Goal: Information Seeking & Learning: Find specific fact

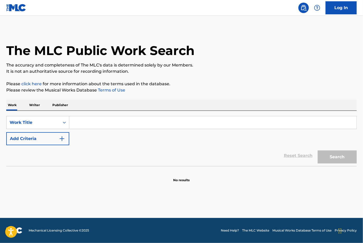
click at [81, 124] on input "Search Form" at bounding box center [212, 122] width 287 height 13
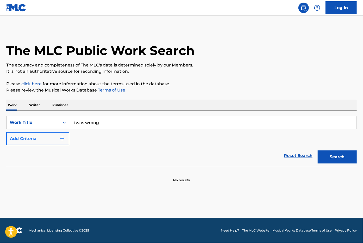
type input "i was wrong"
click at [23, 144] on button "Add Criteria" at bounding box center [37, 138] width 63 height 13
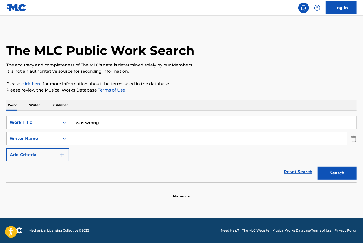
click at [90, 139] on input "Search Form" at bounding box center [208, 138] width 278 height 13
type input "[PERSON_NAME]"
click at [318, 166] on button "Search" at bounding box center [337, 172] width 39 height 13
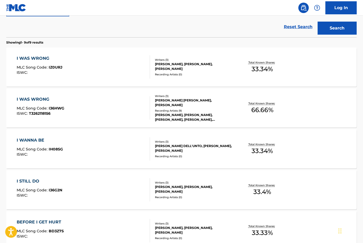
scroll to position [144, 0]
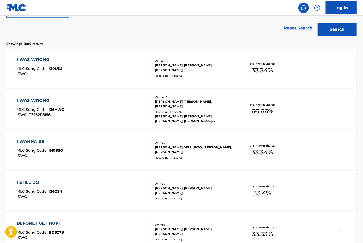
click at [208, 109] on div "Writers ( 3 ) [PERSON_NAME] [PERSON_NAME], [PERSON_NAME] Recording Artists ( 9 …" at bounding box center [191, 109] width 83 height 28
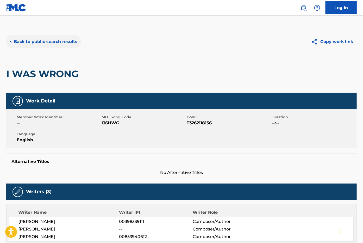
click at [69, 41] on button "< Back to public search results" at bounding box center [43, 41] width 75 height 13
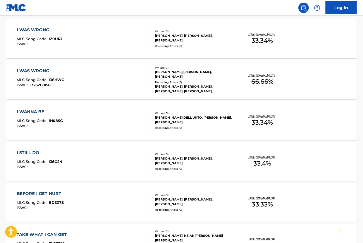
click at [115, 79] on div "I WAS WRONG MLC Song Code : I36HWG ISWC : T3262118156" at bounding box center [83, 79] width 133 height 23
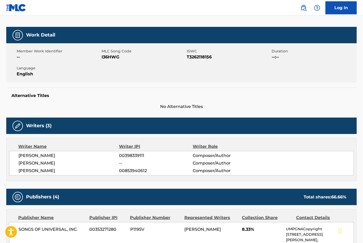
scroll to position [7, 0]
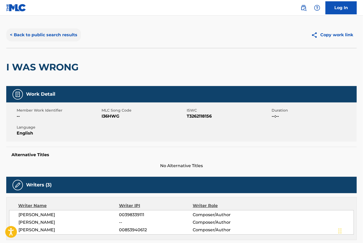
click at [46, 37] on button "< Back to public search results" at bounding box center [43, 34] width 75 height 13
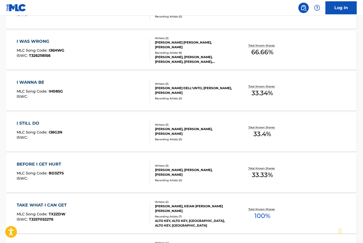
scroll to position [117, 0]
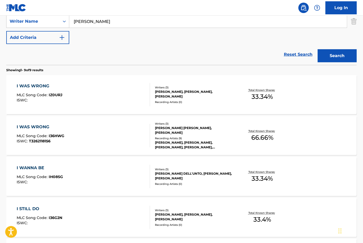
click at [92, 95] on div "I WAS WRONG MLC Song Code : IZ0URJ ISWC :" at bounding box center [83, 94] width 133 height 23
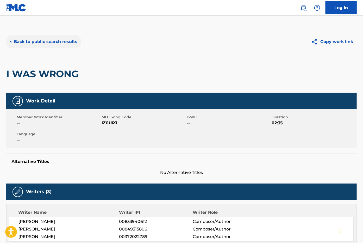
click at [44, 43] on button "< Back to public search results" at bounding box center [43, 41] width 75 height 13
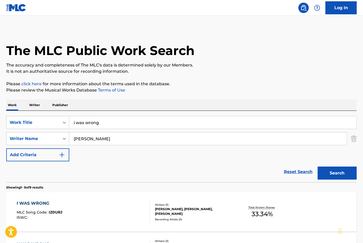
click at [97, 124] on input "i was wrong" at bounding box center [212, 122] width 287 height 13
type input "what makes a man"
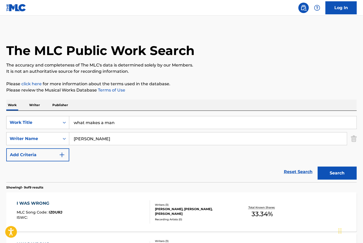
click at [318, 166] on button "Search" at bounding box center [337, 172] width 39 height 13
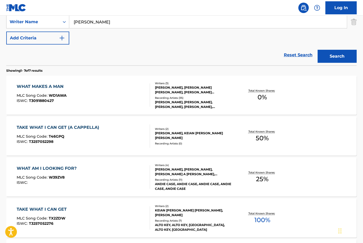
scroll to position [117, 0]
click at [240, 97] on div "Total Known Shares: 0 %" at bounding box center [262, 95] width 58 height 16
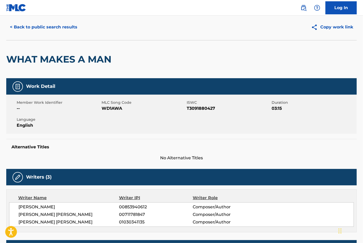
scroll to position [17, 0]
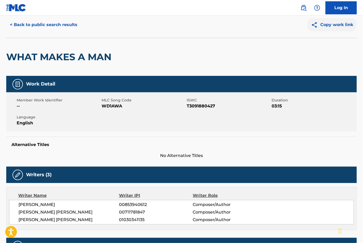
click at [329, 22] on button "Copy work link" at bounding box center [332, 24] width 49 height 13
click at [68, 24] on button "< Back to public search results" at bounding box center [43, 24] width 75 height 13
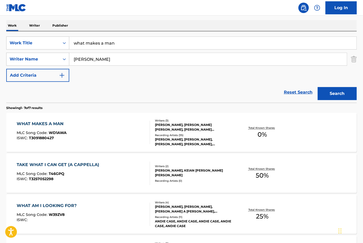
scroll to position [77, 0]
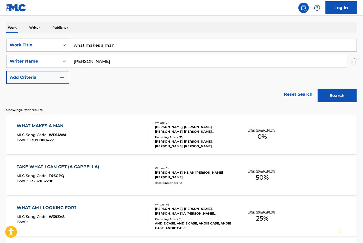
click at [120, 40] on input "what makes a man" at bounding box center [212, 45] width 287 height 13
type input "never see you cry"
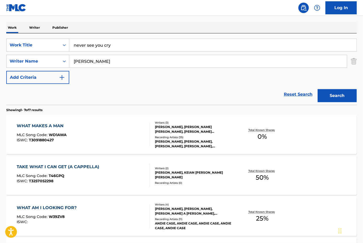
click at [318, 89] on button "Search" at bounding box center [337, 95] width 39 height 13
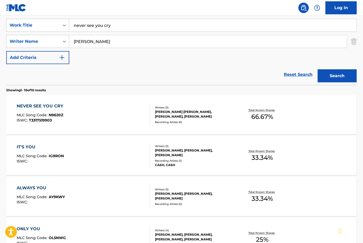
scroll to position [98, 0]
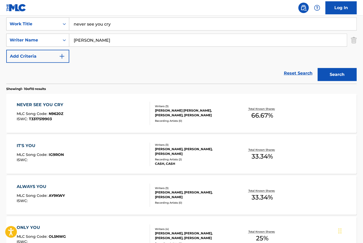
click at [117, 118] on div "NEVER SEE YOU CRY MLC Song Code : N9620Z ISWC : T3317519903" at bounding box center [83, 113] width 133 height 23
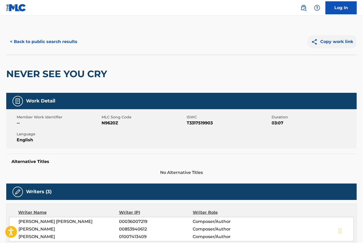
click at [333, 43] on button "Copy work link" at bounding box center [332, 41] width 49 height 13
click at [67, 38] on button "< Back to public search results" at bounding box center [43, 41] width 75 height 13
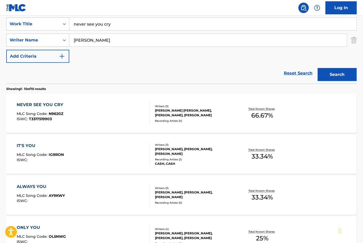
click at [114, 29] on input "never see you cry" at bounding box center [212, 24] width 287 height 13
click at [117, 26] on input "never see you cry" at bounding box center [212, 24] width 287 height 13
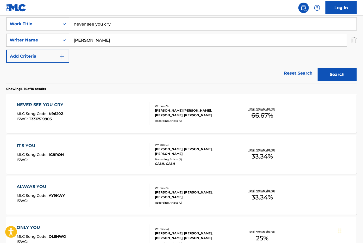
click at [117, 26] on input "never see you cry" at bounding box center [212, 24] width 287 height 13
type input "feet in the pool"
click at [318, 68] on button "Search" at bounding box center [337, 74] width 39 height 13
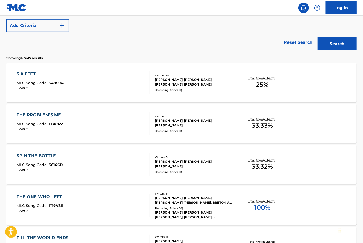
scroll to position [102, 0]
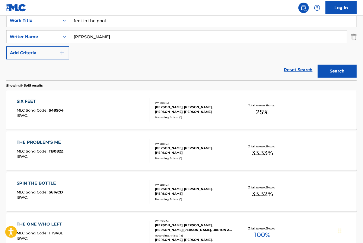
click at [112, 98] on div "SIX FEET MLC Song Code : S48S04 ISWC :" at bounding box center [83, 109] width 133 height 23
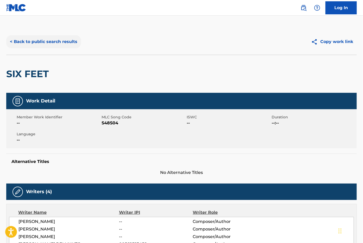
click at [26, 45] on button "< Back to public search results" at bounding box center [43, 41] width 75 height 13
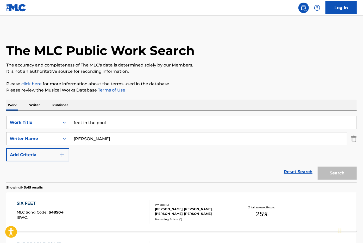
scroll to position [102, 0]
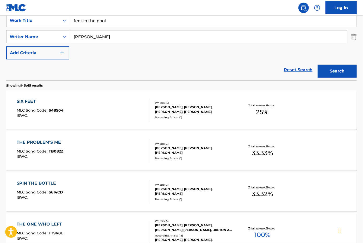
click at [120, 19] on input "feet in the pool" at bounding box center [212, 20] width 287 height 13
type input "city"
click at [318, 65] on button "Search" at bounding box center [337, 71] width 39 height 13
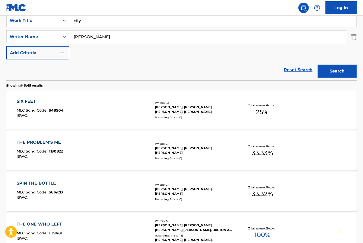
scroll to position [0, 0]
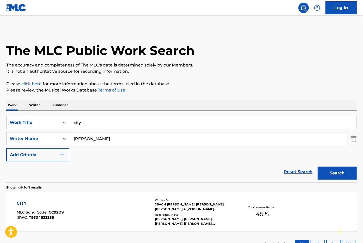
click at [99, 201] on div "CITY MLC Song Code : CC92D9 ISWC : T9304823356" at bounding box center [83, 211] width 133 height 23
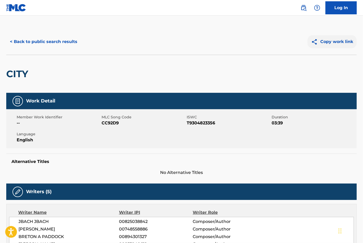
click at [325, 42] on button "Copy work link" at bounding box center [332, 41] width 49 height 13
click at [42, 42] on button "< Back to public search results" at bounding box center [43, 41] width 75 height 13
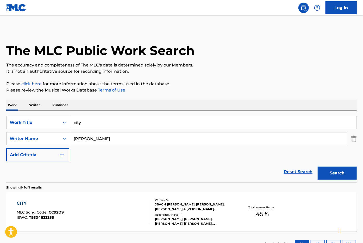
click at [81, 119] on input "city" at bounding box center [212, 122] width 287 height 13
click at [318, 166] on button "Search" at bounding box center [337, 172] width 39 height 13
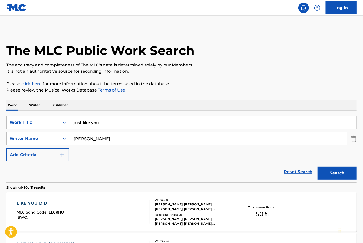
click at [121, 120] on input "just like you" at bounding box center [212, 122] width 287 height 13
type input "brave face"
click at [318, 166] on button "Search" at bounding box center [337, 172] width 39 height 13
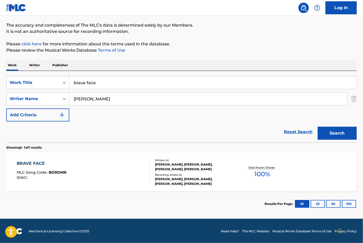
scroll to position [40, 0]
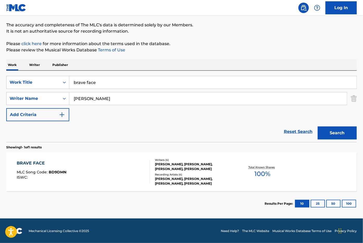
click at [116, 165] on div "BRAVE FACE MLC Song Code : BD9DMN ISWC :" at bounding box center [83, 171] width 133 height 23
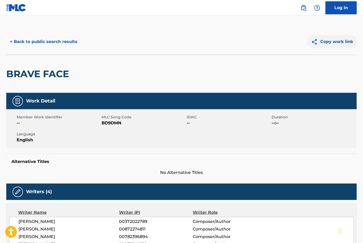
click at [330, 43] on button "Copy work link" at bounding box center [332, 41] width 49 height 13
click at [58, 39] on button "< Back to public search results" at bounding box center [43, 41] width 75 height 13
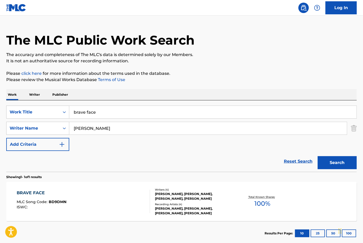
click at [94, 121] on div "SearchWithCriteriaa68d2e4c-dc4b-44dd-bd47-8ee604adfeb3 Work Title brave face Se…" at bounding box center [181, 128] width 351 height 45
click at [96, 115] on input "brave face" at bounding box center [212, 112] width 287 height 13
type input "human"
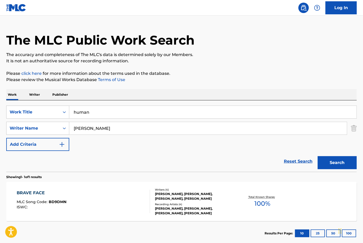
click at [318, 156] on button "Search" at bounding box center [337, 162] width 39 height 13
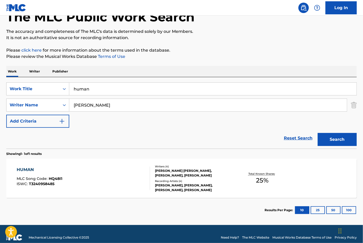
scroll to position [40, 0]
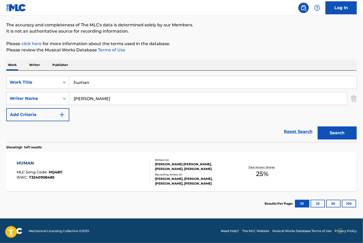
click at [134, 168] on div "HUMAN MLC Song Code : HQ48I1 ISWC : T3240958485" at bounding box center [83, 171] width 133 height 23
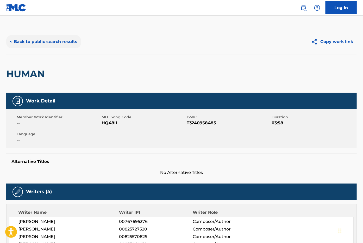
click at [56, 43] on button "< Back to public search results" at bounding box center [43, 41] width 75 height 13
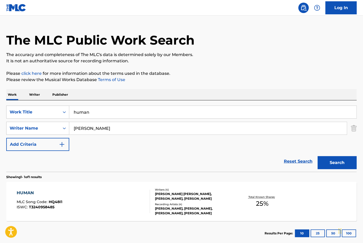
click at [106, 111] on input "human" at bounding box center [212, 112] width 287 height 13
type input "till the world ends"
click at [318, 156] on button "Search" at bounding box center [337, 162] width 39 height 13
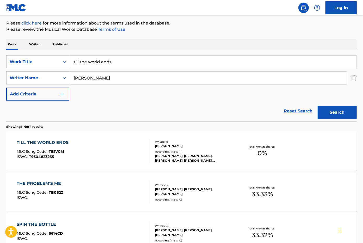
scroll to position [63, 0]
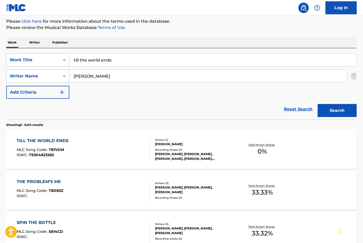
click at [233, 158] on div "TILL THE WORLD ENDS MLC Song Code : TB1VGM ISWC : T9304823265 Writers ( 1 ) [PE…" at bounding box center [181, 149] width 351 height 39
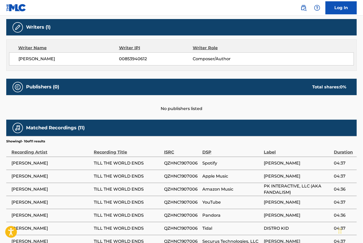
scroll to position [18, 0]
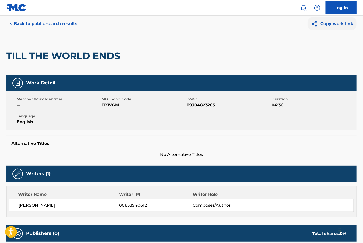
click at [326, 27] on button "Copy work link" at bounding box center [332, 23] width 49 height 13
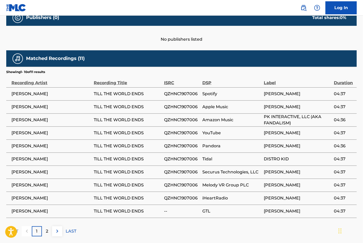
scroll to position [17, 0]
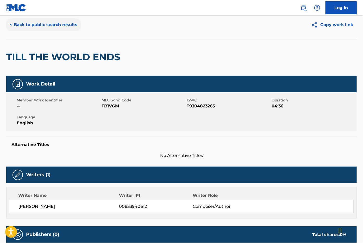
click at [46, 21] on button "< Back to public search results" at bounding box center [43, 24] width 75 height 13
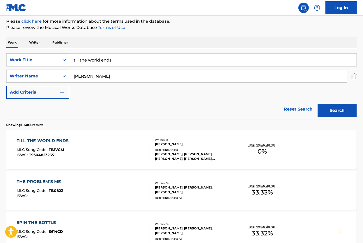
drag, startPoint x: 143, startPoint y: 51, endPoint x: 140, endPoint y: 53, distance: 2.9
click at [140, 53] on div "SearchWithCriteriaa68d2e4c-dc4b-44dd-bd47-8ee604adfeb3 Work Title till the worl…" at bounding box center [181, 83] width 351 height 71
click at [139, 57] on input "till the world ends" at bounding box center [212, 60] width 287 height 13
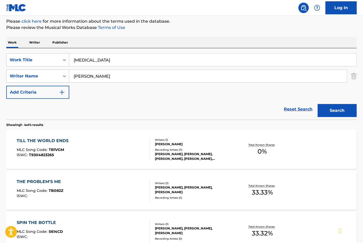
type input "[MEDICAL_DATA]"
click at [318, 104] on button "Search" at bounding box center [337, 110] width 39 height 13
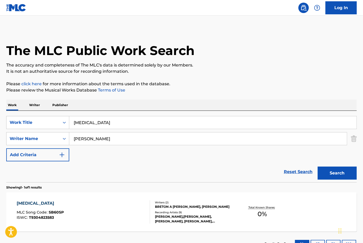
click at [141, 207] on div "[MEDICAL_DATA] MLC Song Code : SB60SP ISWC : T9304823583" at bounding box center [83, 211] width 133 height 23
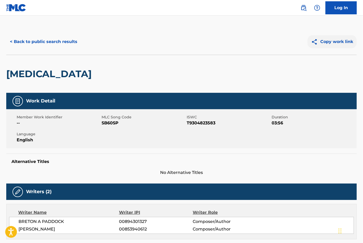
click at [341, 39] on button "Copy work link" at bounding box center [332, 41] width 49 height 13
click at [62, 42] on button "< Back to public search results" at bounding box center [43, 41] width 75 height 13
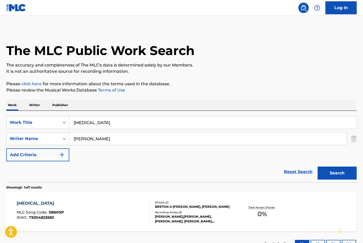
click at [109, 128] on input "[MEDICAL_DATA]" at bounding box center [212, 122] width 287 height 13
type input "[PERSON_NAME]'s song"
click at [318, 166] on button "Search" at bounding box center [337, 172] width 39 height 13
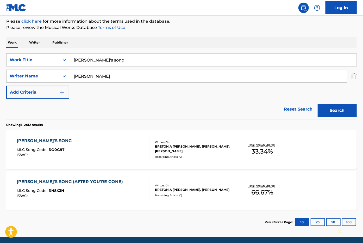
scroll to position [81, 0]
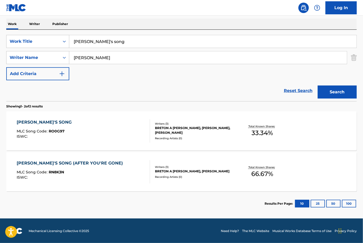
click at [210, 135] on div "Writers ( 3 ) BRETON A [PERSON_NAME], [PERSON_NAME], [PERSON_NAME] Recording Ar…" at bounding box center [191, 131] width 83 height 18
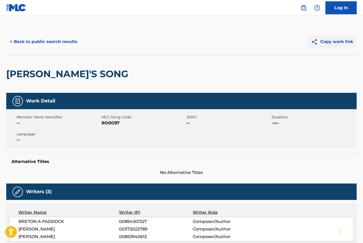
click at [320, 48] on button "Copy work link" at bounding box center [332, 41] width 49 height 13
click at [34, 46] on button "< Back to public search results" at bounding box center [43, 41] width 75 height 13
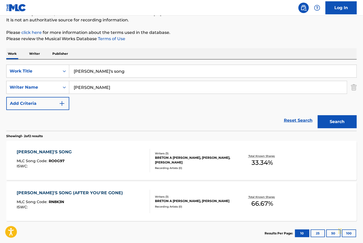
click at [124, 73] on input "[PERSON_NAME]'s song" at bounding box center [212, 71] width 287 height 13
type input "closer"
click at [318, 115] on button "Search" at bounding box center [337, 121] width 39 height 13
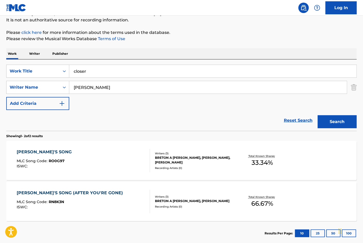
scroll to position [0, 0]
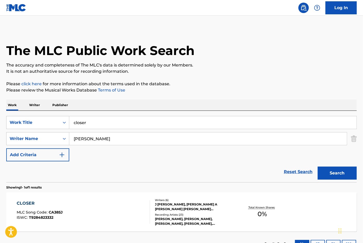
click at [122, 213] on div "CLOSER MLC Song Code : CA385J ISWC : T9284823332" at bounding box center [83, 211] width 133 height 23
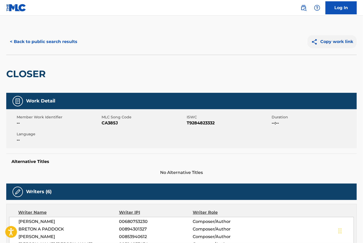
click at [329, 39] on button "Copy work link" at bounding box center [332, 41] width 49 height 13
